Goal: Transaction & Acquisition: Purchase product/service

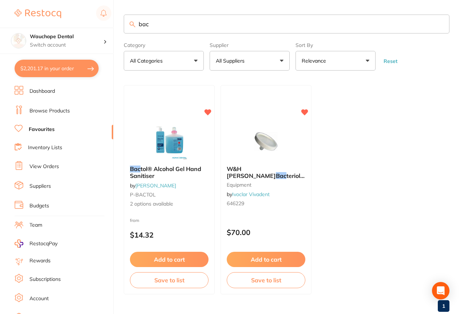
click at [253, 252] on button "Add to cart" at bounding box center [266, 259] width 79 height 15
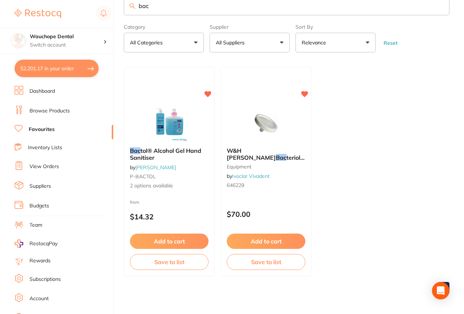
scroll to position [248, 0]
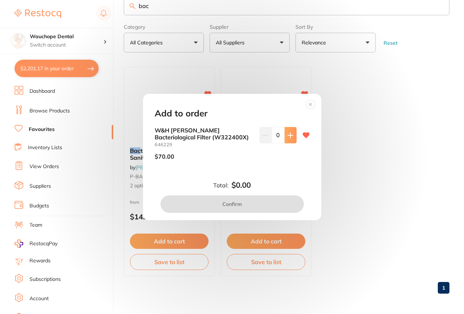
click at [284, 141] on button at bounding box center [290, 135] width 12 height 16
type input "1"
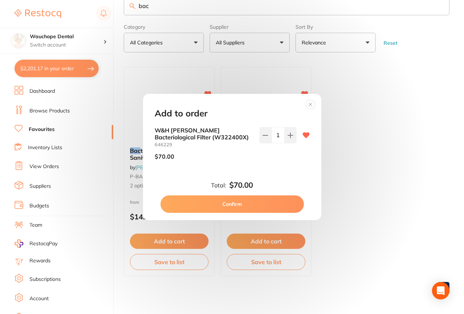
click at [250, 203] on button "Confirm" at bounding box center [231, 203] width 143 height 17
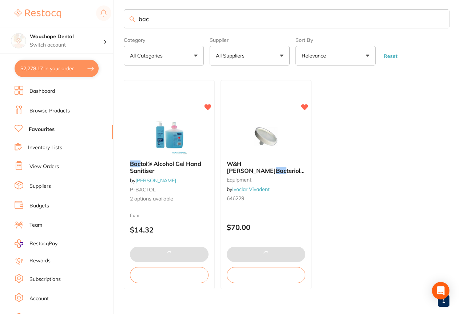
scroll to position [18, 0]
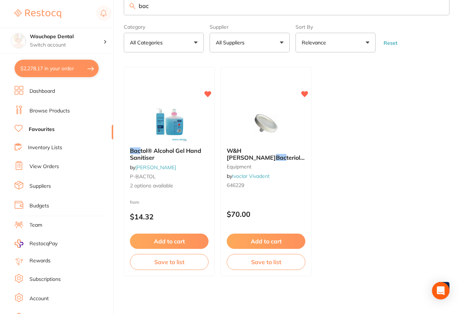
click at [188, 13] on input "bac" at bounding box center [287, 5] width 326 height 19
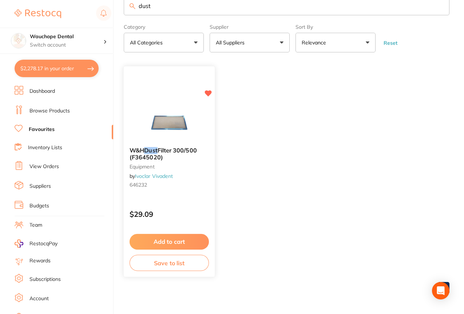
type input "dust"
click at [165, 239] on button "Add to cart" at bounding box center [169, 240] width 79 height 15
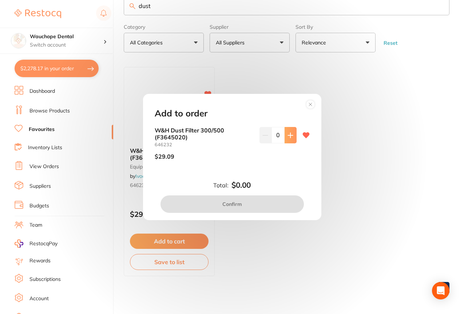
click at [293, 140] on button at bounding box center [290, 135] width 12 height 16
type input "1"
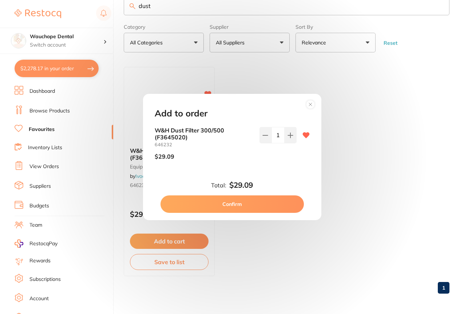
click at [278, 198] on button "Confirm" at bounding box center [231, 203] width 143 height 17
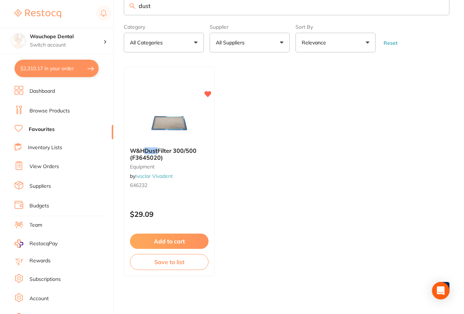
click at [203, 7] on input "dust" at bounding box center [287, 5] width 326 height 19
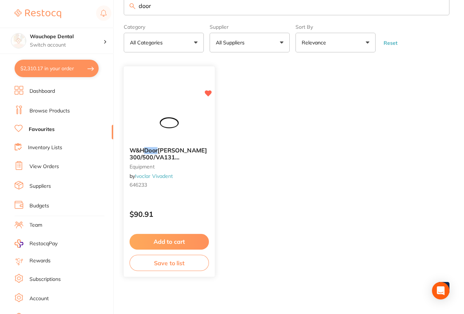
type input "door"
click at [196, 101] on div "W&H Door [PERSON_NAME] 300/500/VA131 (F4605042) equipment by Ivoclar Vivadent 6…" at bounding box center [169, 171] width 92 height 211
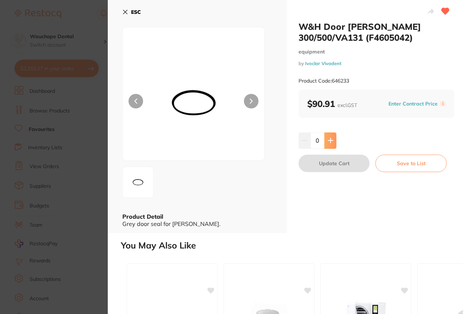
click at [330, 139] on icon at bounding box center [330, 140] width 6 height 6
type input "1"
click at [336, 161] on button "Update Cart" at bounding box center [333, 163] width 71 height 17
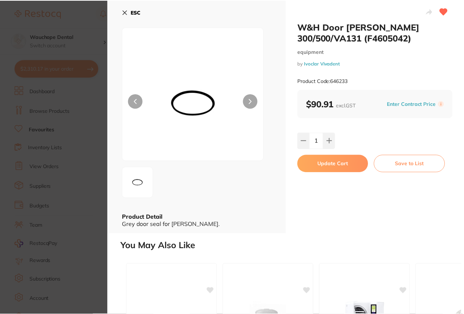
scroll to position [18, 0]
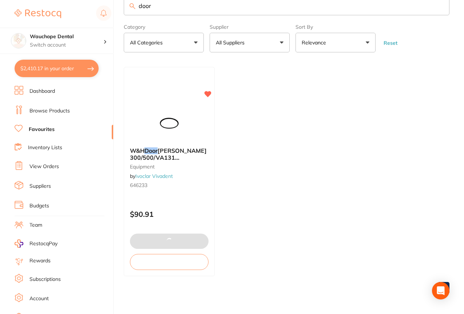
click at [177, 3] on input "door" at bounding box center [287, 5] width 326 height 19
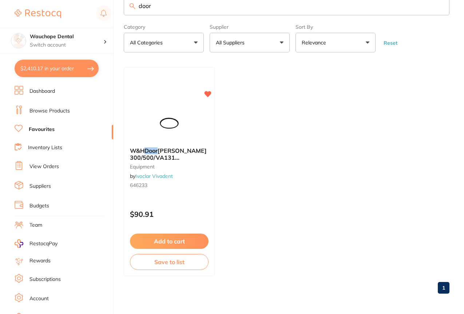
click at [177, 3] on input "door" at bounding box center [287, 5] width 326 height 19
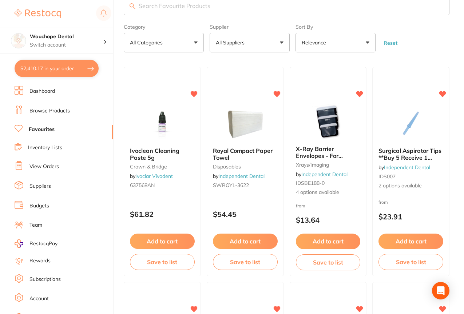
drag, startPoint x: 36, startPoint y: 70, endPoint x: 57, endPoint y: 195, distance: 126.5
click at [37, 70] on button "$2,410.17 in your order" at bounding box center [57, 68] width 84 height 17
checkbox input "true"
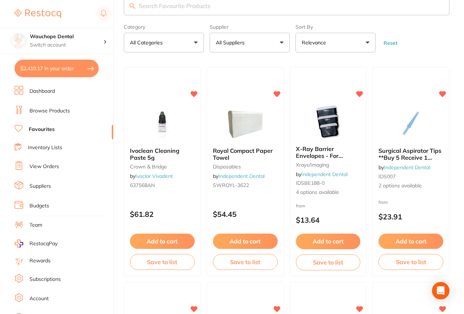
checkbox input "true"
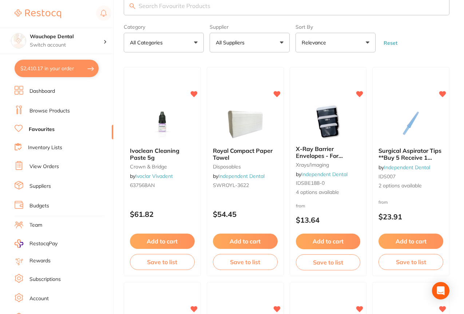
checkbox input "true"
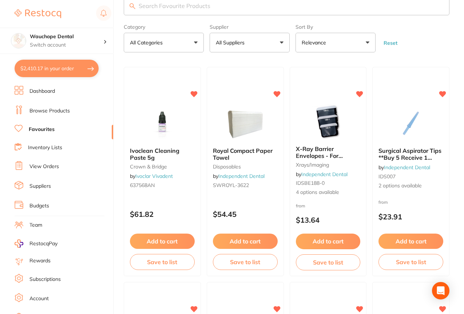
checkbox input "true"
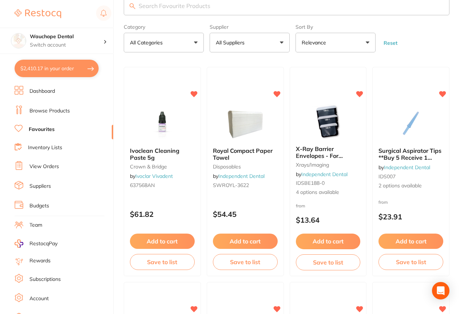
click at [57, 62] on section "Update RRP Set your pre negotiated price for this item. Item Agreed RRP (excl. …" at bounding box center [232, 157] width 464 height 314
click at [57, 195] on ul "Dashboard Browse Products Favourites Inventory Lists View Orders Suppliers Budg…" at bounding box center [64, 211] width 99 height 251
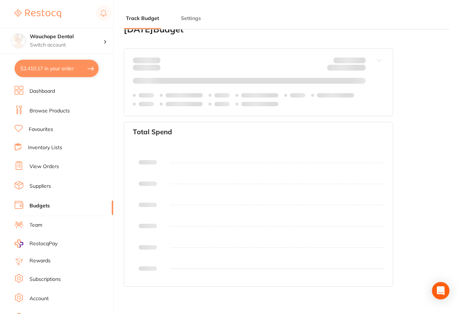
click at [89, 93] on ul "Dashboard Browse Products Favourites Inventory Lists View Orders Suppliers Budg…" at bounding box center [64, 211] width 99 height 251
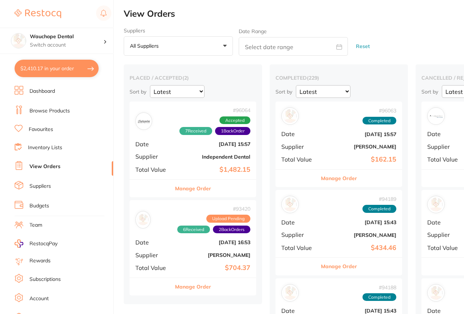
scroll to position [98, 0]
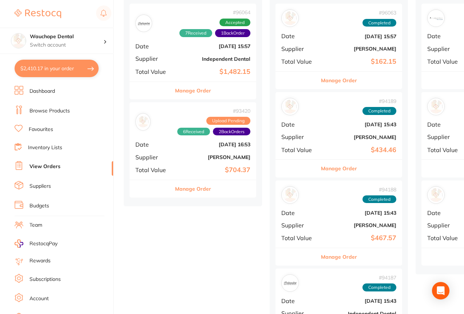
click at [43, 203] on link "Budgets" at bounding box center [39, 205] width 20 height 7
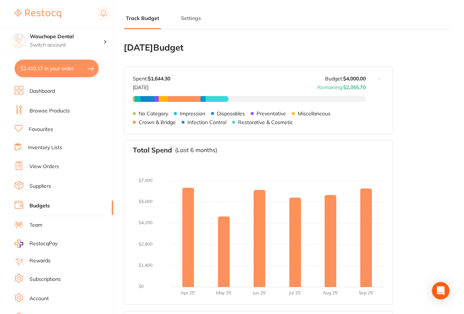
click at [50, 63] on button "$2,410.17 in your order" at bounding box center [57, 68] width 84 height 17
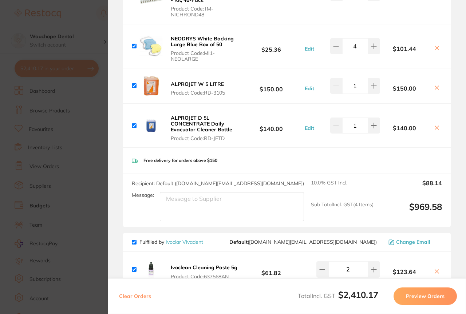
scroll to position [478, 0]
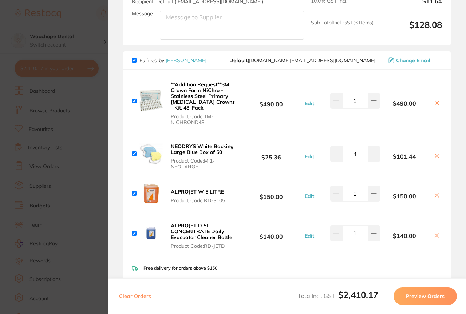
click at [135, 58] on input "checkbox" at bounding box center [134, 60] width 5 height 5
checkbox input "false"
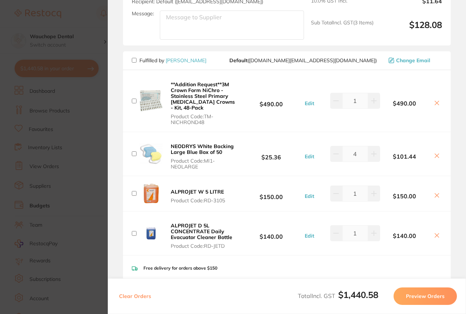
checkbox input "false"
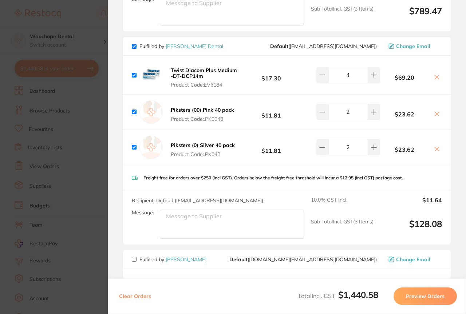
scroll to position [251, 0]
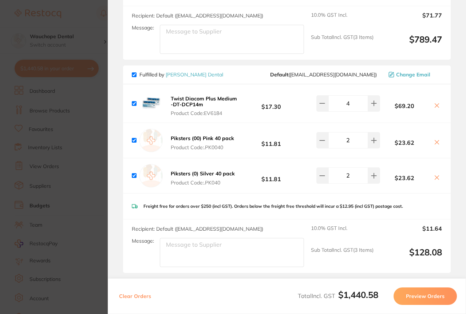
click at [133, 74] on input "checkbox" at bounding box center [134, 74] width 5 height 5
checkbox input "false"
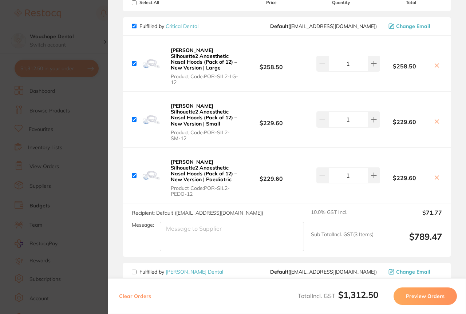
scroll to position [27, 0]
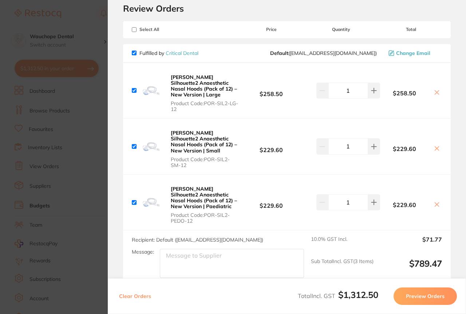
click at [134, 55] on input "checkbox" at bounding box center [134, 53] width 5 height 5
checkbox input "false"
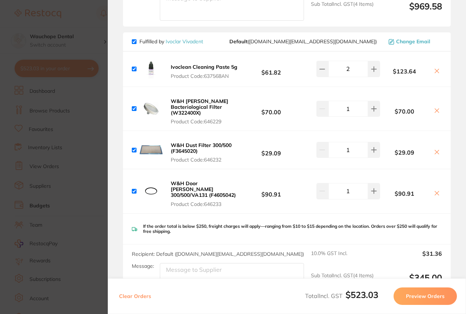
scroll to position [800, 0]
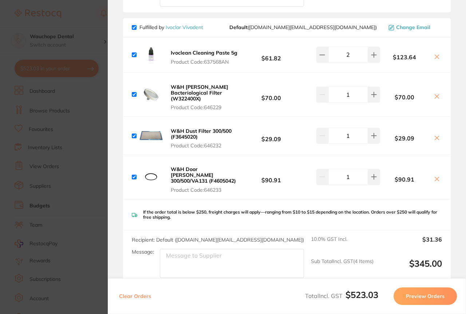
click at [436, 290] on button "Preview Orders" at bounding box center [424, 295] width 63 height 17
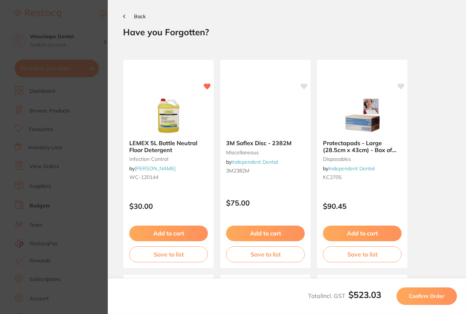
scroll to position [0, 0]
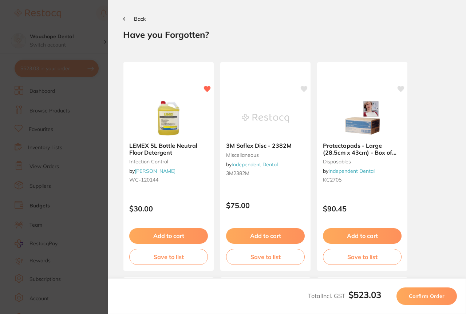
click at [422, 298] on span "Confirm Order" at bounding box center [426, 296] width 36 height 7
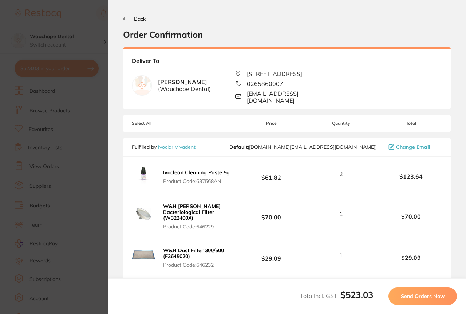
click at [429, 292] on button "Send Orders Now" at bounding box center [422, 295] width 68 height 17
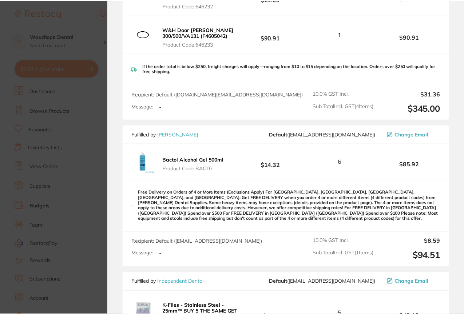
scroll to position [606, 0]
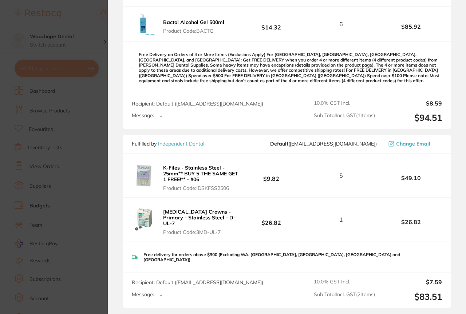
click at [50, 116] on section "Update RRP Set your pre negotiated price for this item. Item Agreed RRP (excl. …" at bounding box center [233, 157] width 466 height 314
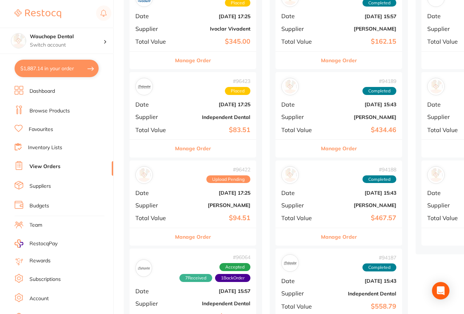
scroll to position [141, 0]
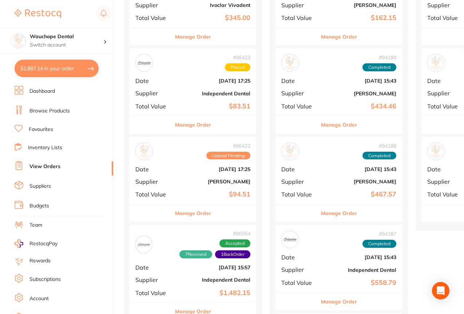
click at [52, 61] on button "$1,887.14 in your order" at bounding box center [57, 68] width 84 height 17
checkbox input "true"
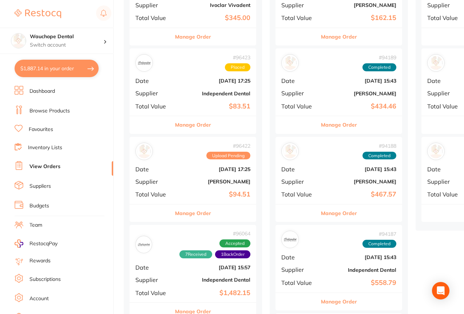
checkbox input "true"
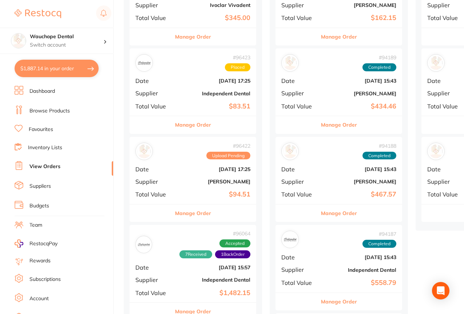
checkbox input "true"
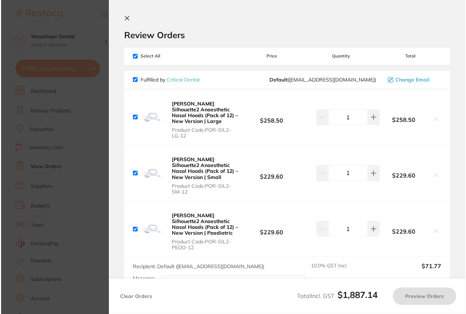
scroll to position [0, 0]
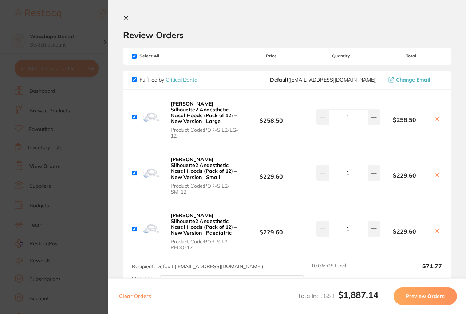
click at [77, 87] on section "Update RRP Set your pre negotiated price for this item. Item Agreed RRP (excl. …" at bounding box center [233, 157] width 466 height 314
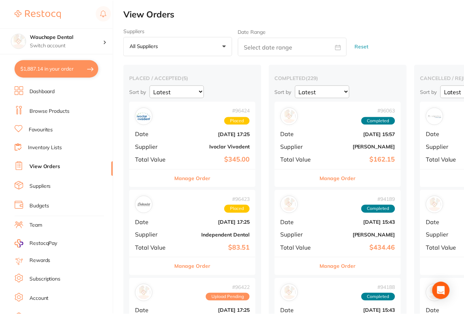
scroll to position [141, 0]
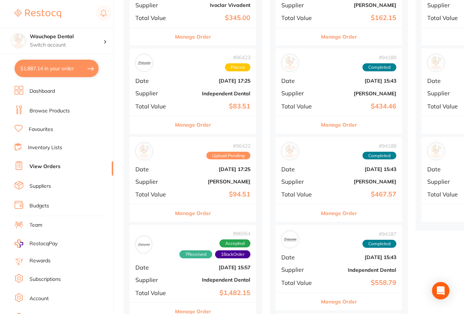
click at [45, 126] on link "Favourites" at bounding box center [41, 129] width 24 height 7
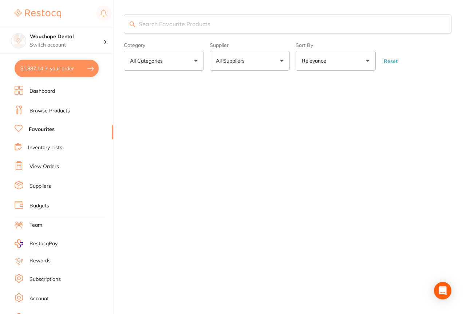
click at [167, 19] on input "search" at bounding box center [287, 24] width 327 height 19
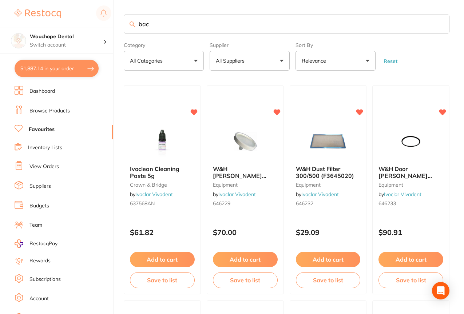
type input "bac"
click at [259, 61] on button "All Suppliers" at bounding box center [249, 61] width 80 height 20
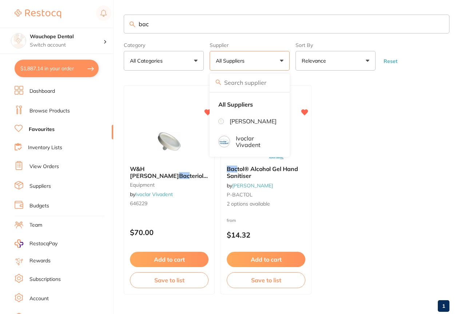
drag, startPoint x: 312, startPoint y: 175, endPoint x: 298, endPoint y: 142, distance: 36.5
click at [298, 142] on div at bounding box center [266, 141] width 90 height 36
